Goal: Transaction & Acquisition: Download file/media

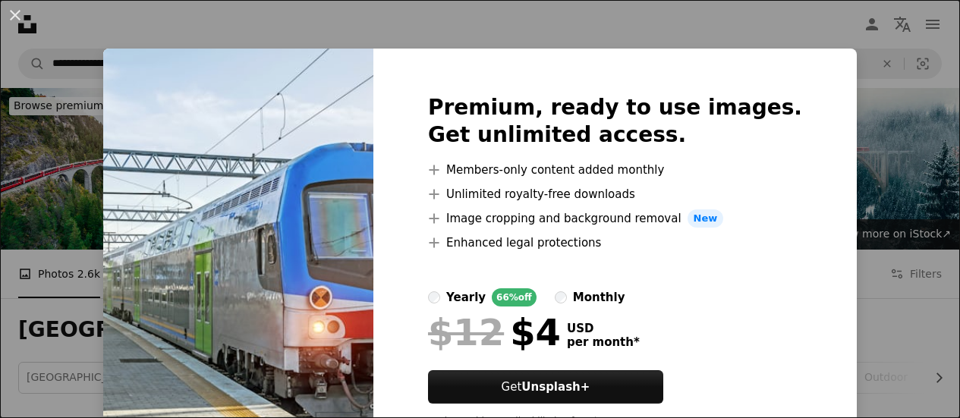
scroll to position [1001, 0]
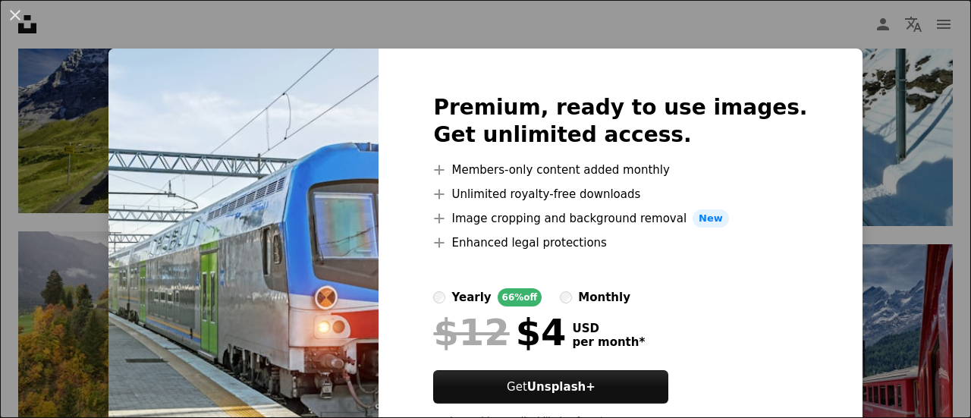
click at [869, 166] on div "An X shape Premium, ready to use images. Get unlimited access. A plus sign Memb…" at bounding box center [485, 209] width 971 height 418
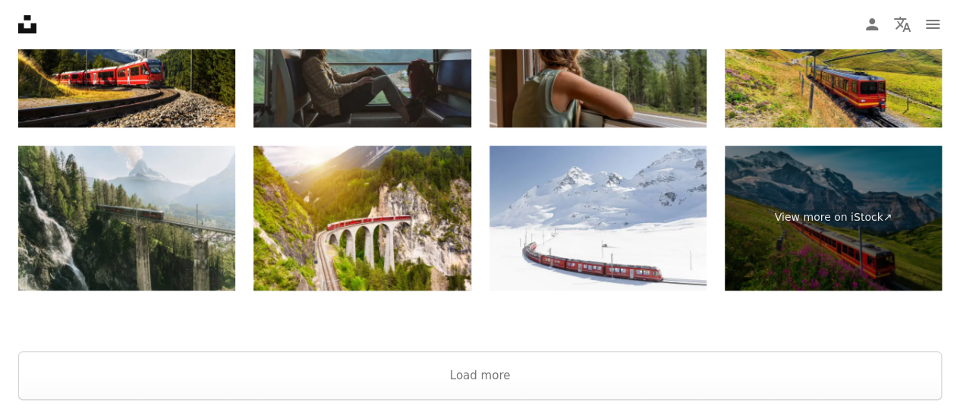
scroll to position [3156, 0]
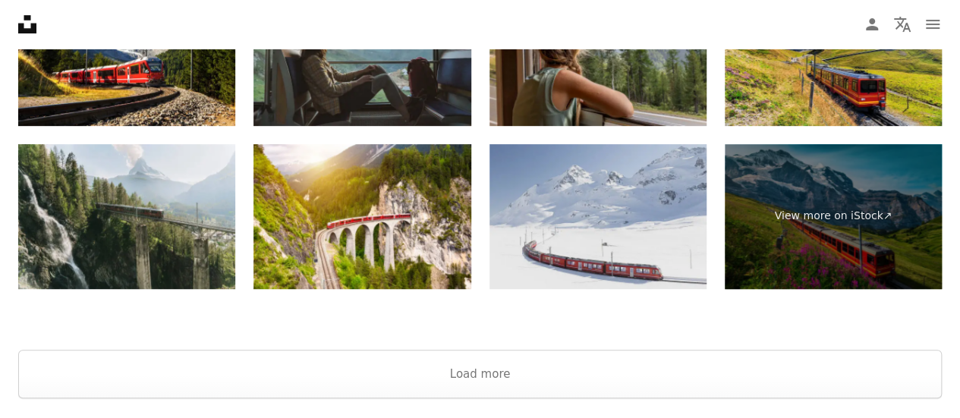
click at [649, 230] on img at bounding box center [597, 216] width 217 height 145
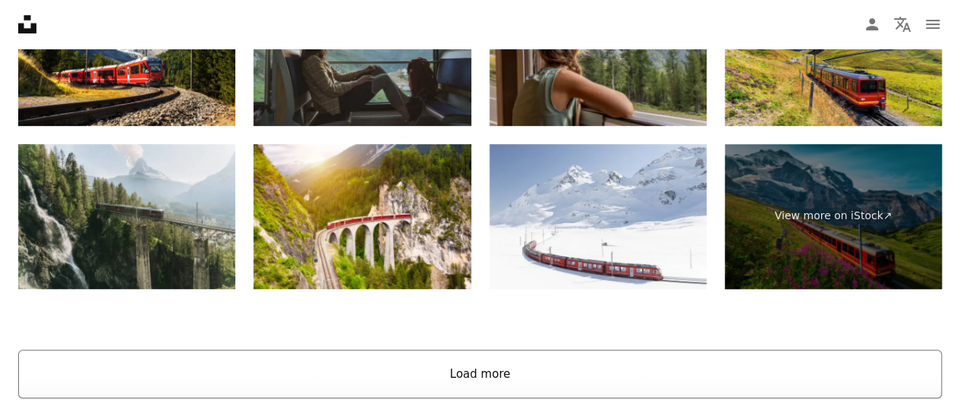
click at [492, 363] on button "Load more" at bounding box center [479, 374] width 923 height 49
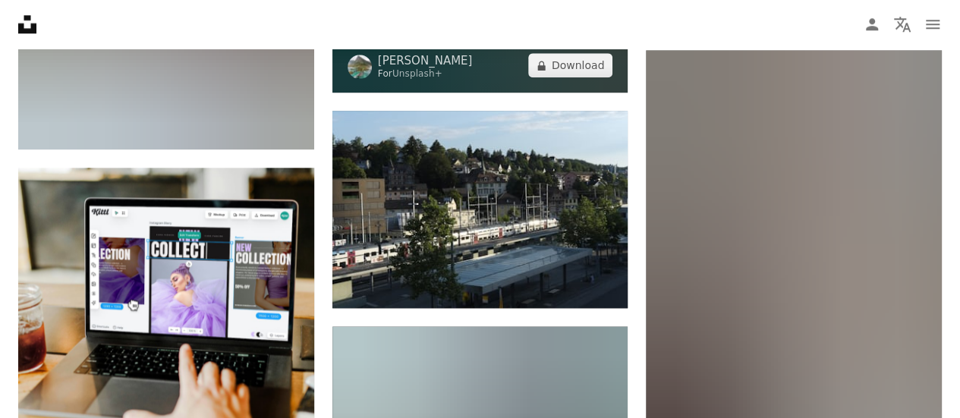
scroll to position [3733, 0]
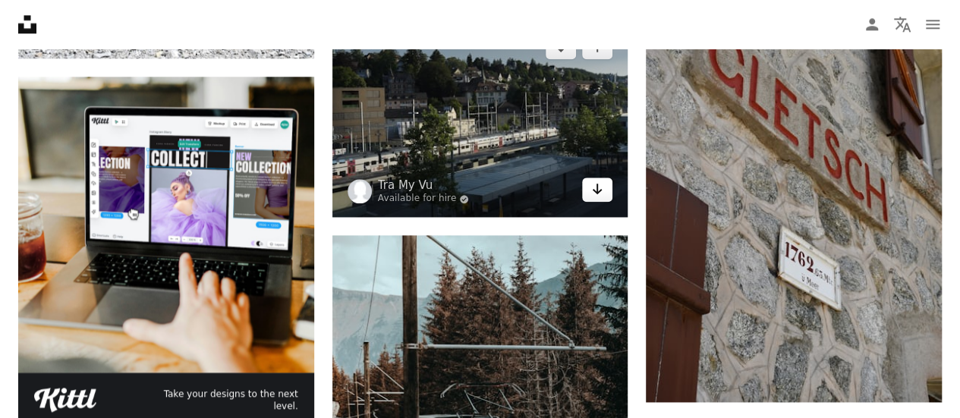
click at [602, 196] on link "Arrow pointing down" at bounding box center [597, 190] width 30 height 24
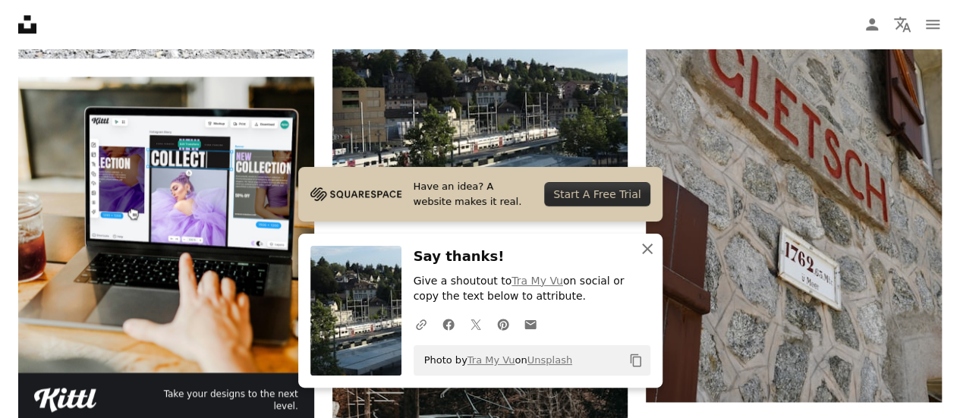
click at [651, 251] on icon "An X shape" at bounding box center [647, 249] width 18 height 18
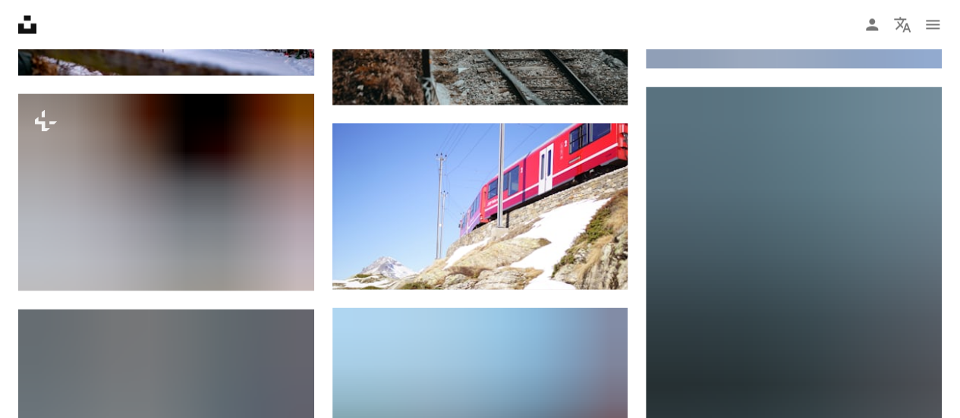
scroll to position [4309, 0]
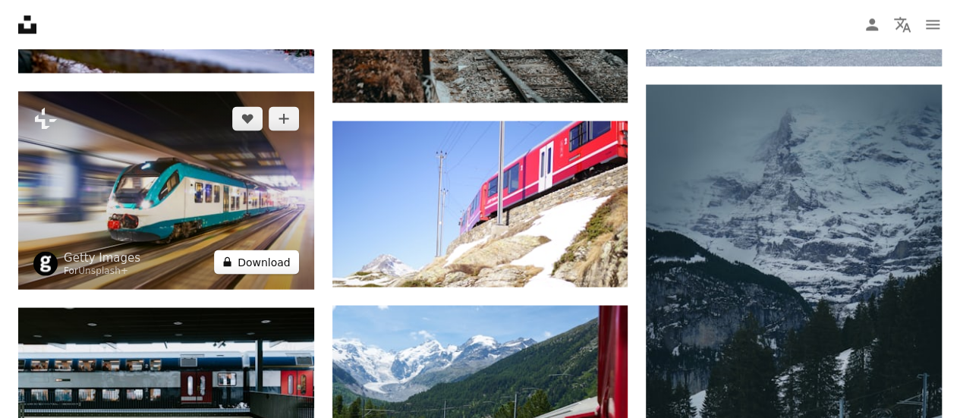
click at [290, 260] on button "A lock Download" at bounding box center [256, 262] width 85 height 24
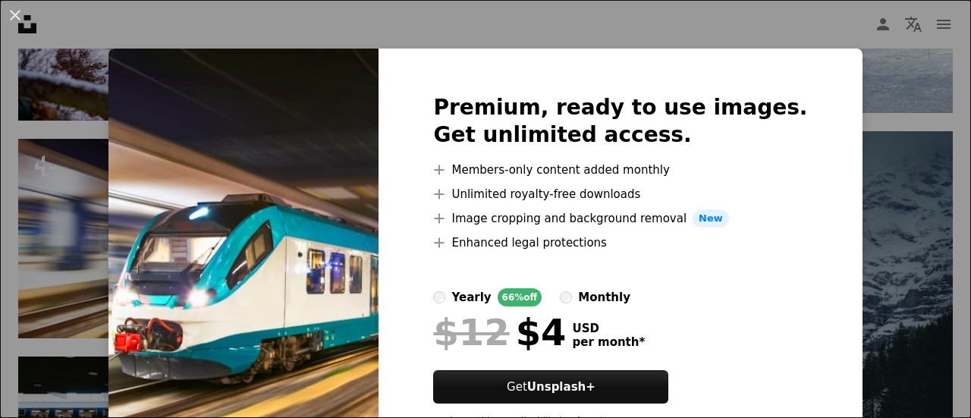
click at [849, 150] on div "An X shape Premium, ready to use images. Get unlimited access. A plus sign Memb…" at bounding box center [485, 209] width 971 height 418
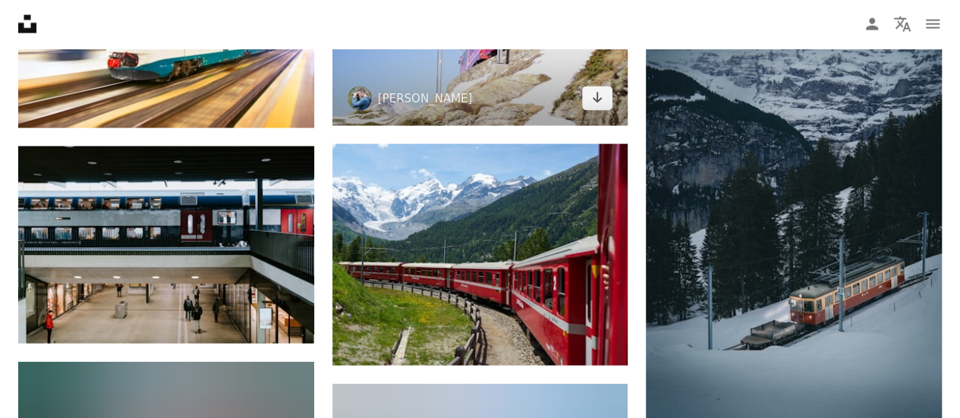
scroll to position [4491, 0]
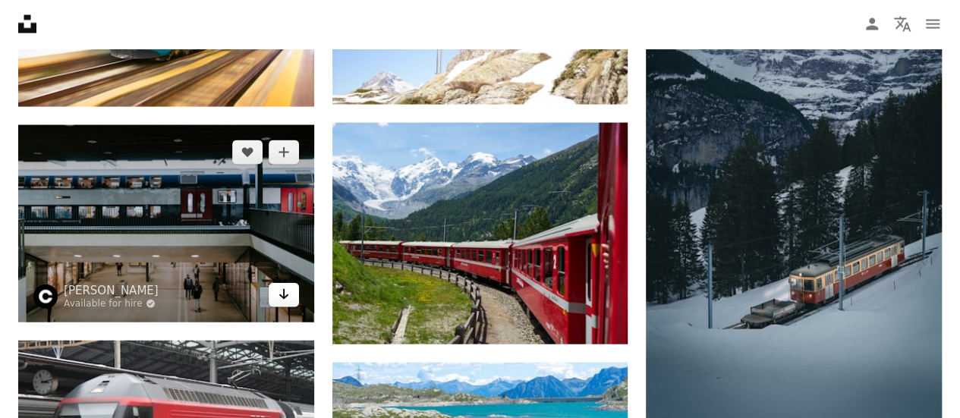
click at [292, 299] on link "Arrow pointing down" at bounding box center [284, 295] width 30 height 24
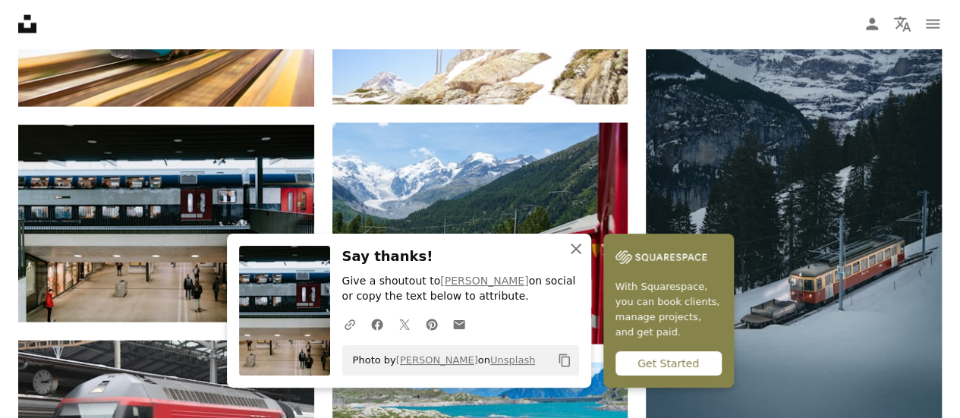
click at [577, 249] on icon "An X shape" at bounding box center [576, 249] width 18 height 18
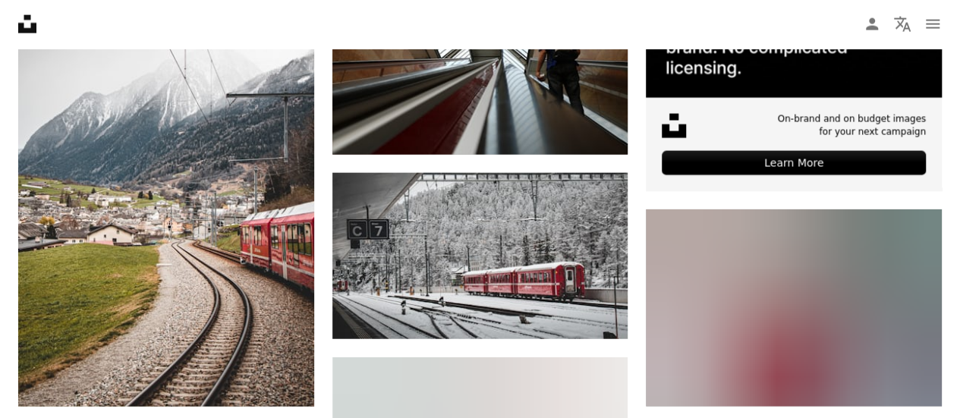
scroll to position [7496, 0]
